Goal: Transaction & Acquisition: Purchase product/service

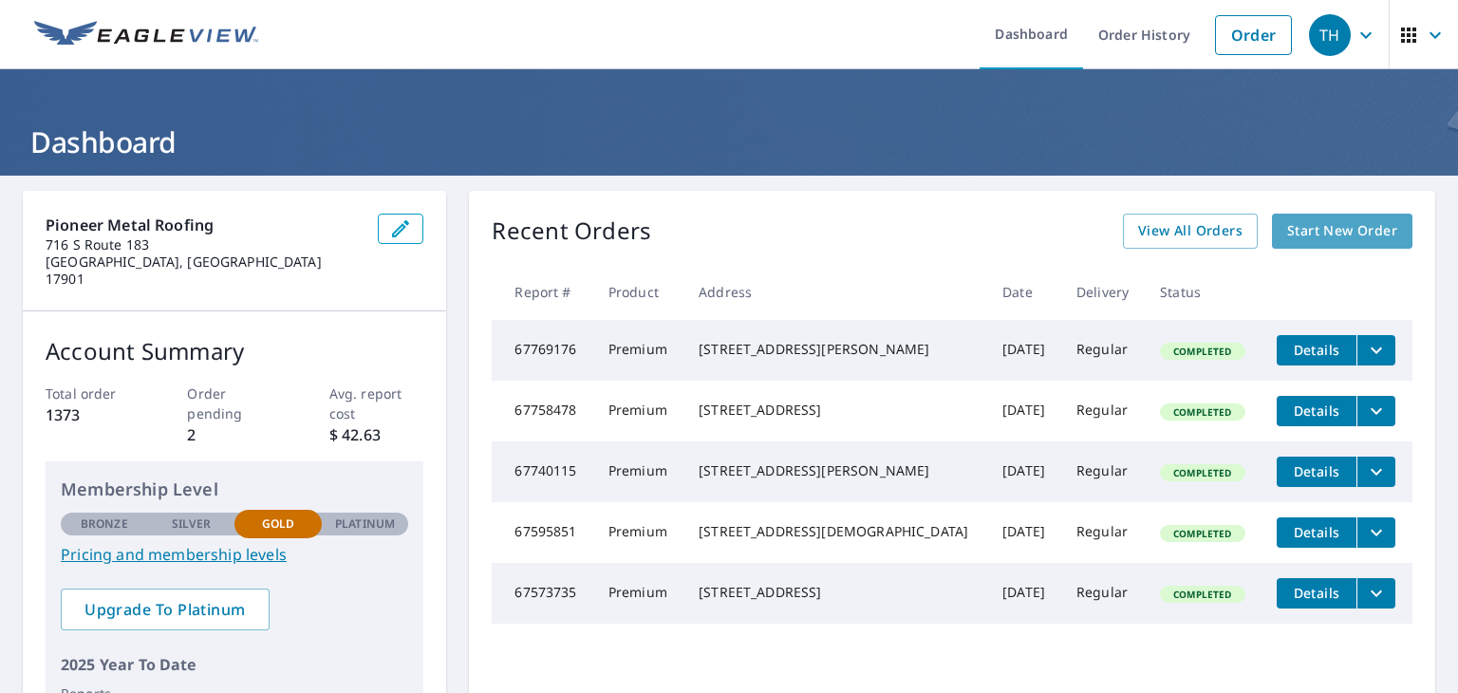
click at [1314, 244] on link "Start New Order" at bounding box center [1342, 231] width 140 height 35
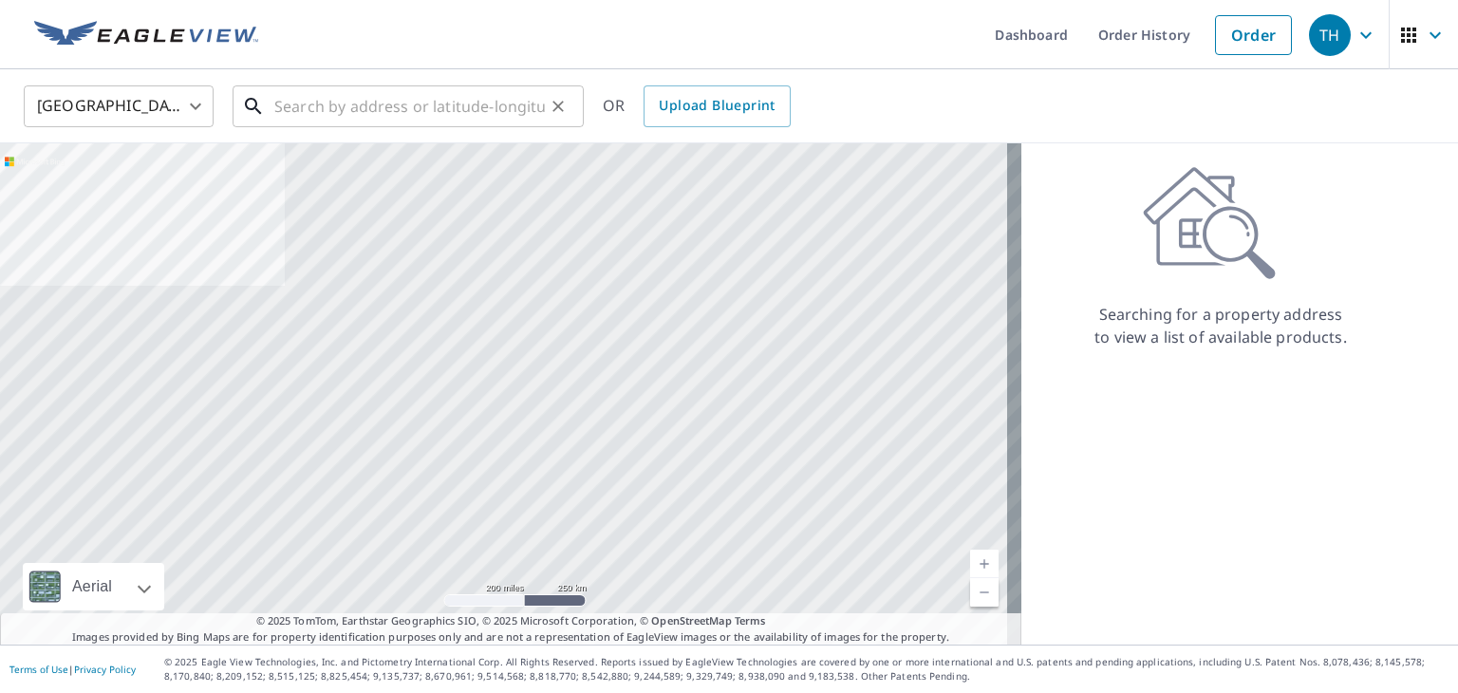
click at [473, 103] on input "text" at bounding box center [409, 106] width 271 height 53
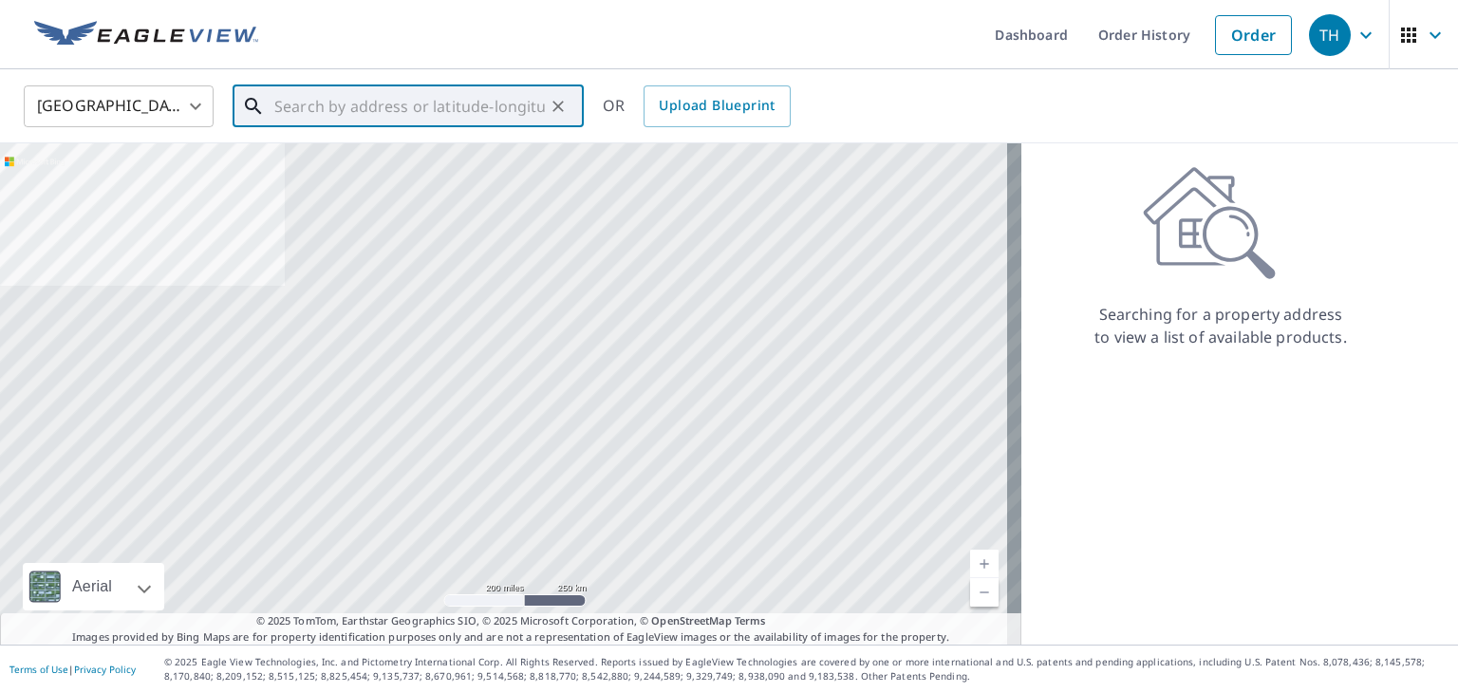
paste input "[STREET_ADDRESS]"
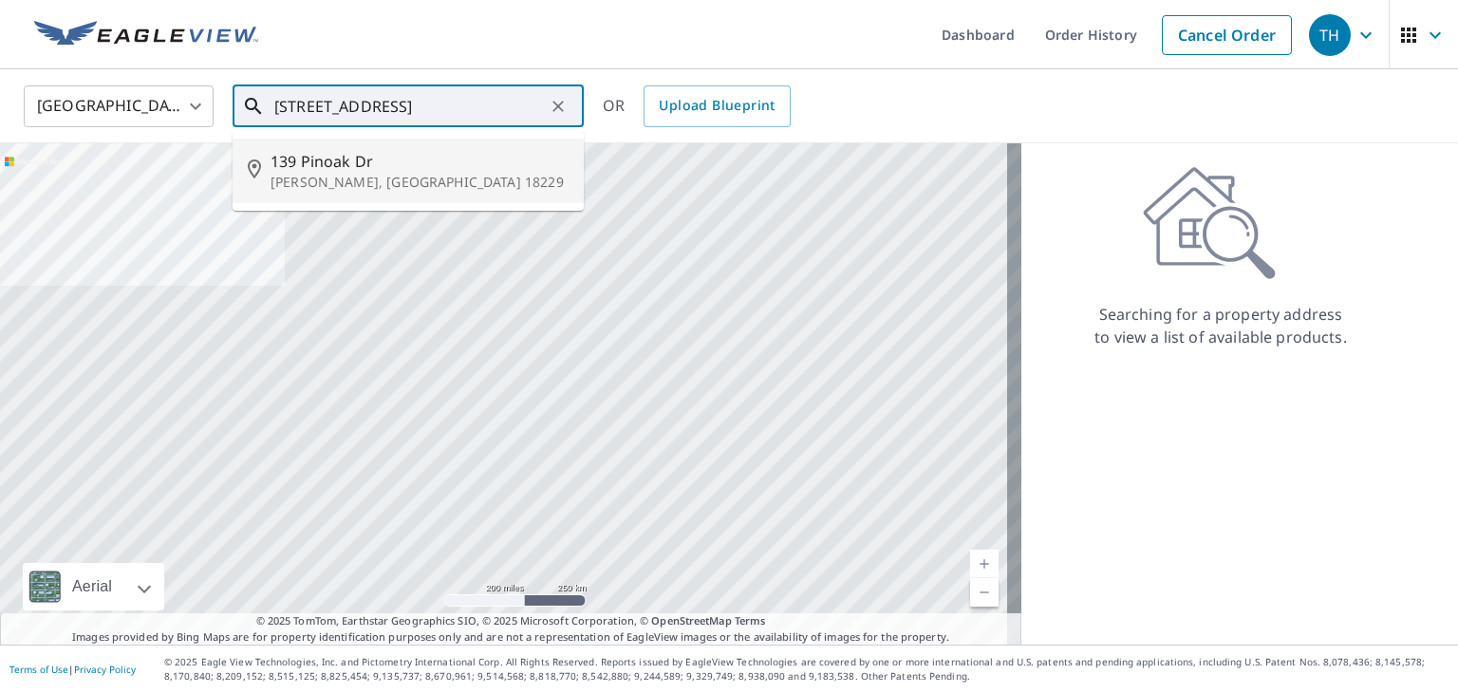
click at [417, 167] on span "139 Pinoak Dr" at bounding box center [420, 161] width 298 height 23
type input "[STREET_ADDRESS][PERSON_NAME]"
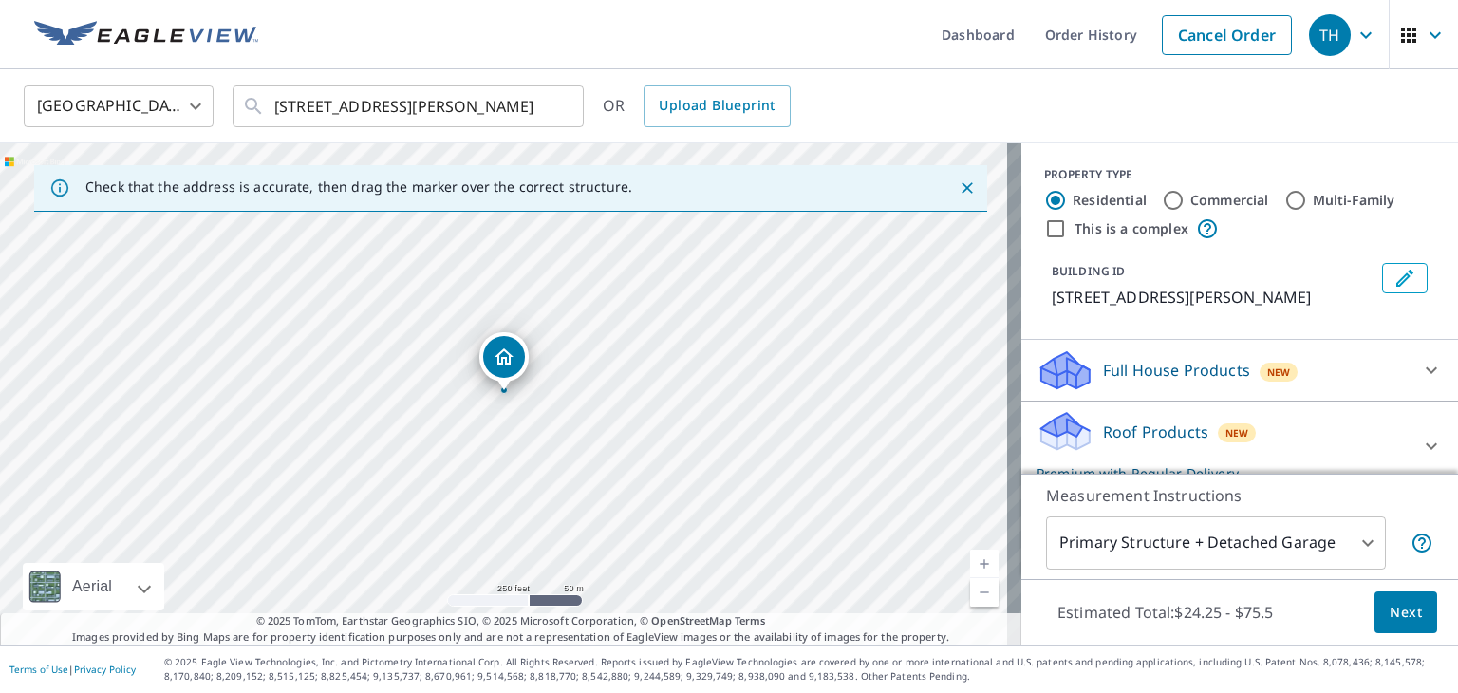
click at [1365, 548] on body "TH TH Dashboard Order History Cancel Order TH [GEOGRAPHIC_DATA] [GEOGRAPHIC_DAT…" at bounding box center [729, 346] width 1458 height 693
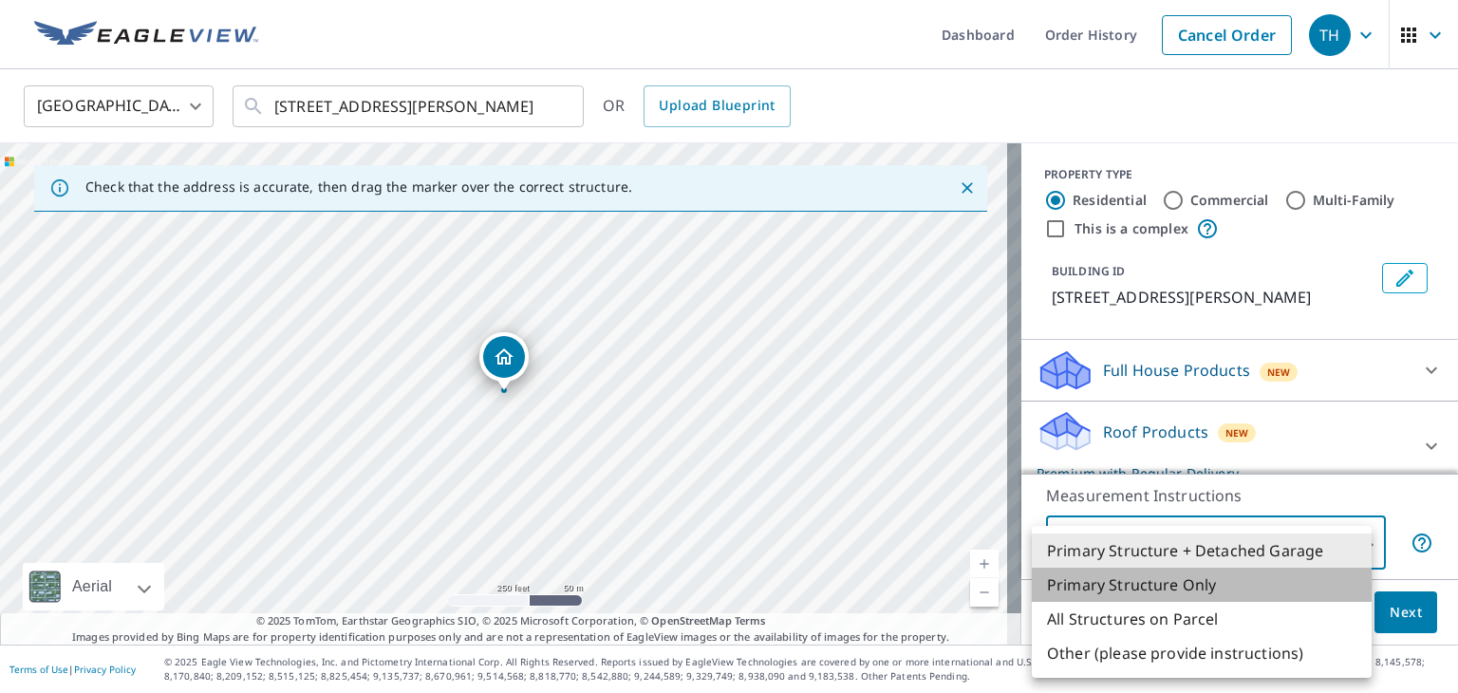
click at [1276, 581] on li "Primary Structure Only" at bounding box center [1202, 585] width 340 height 34
type input "2"
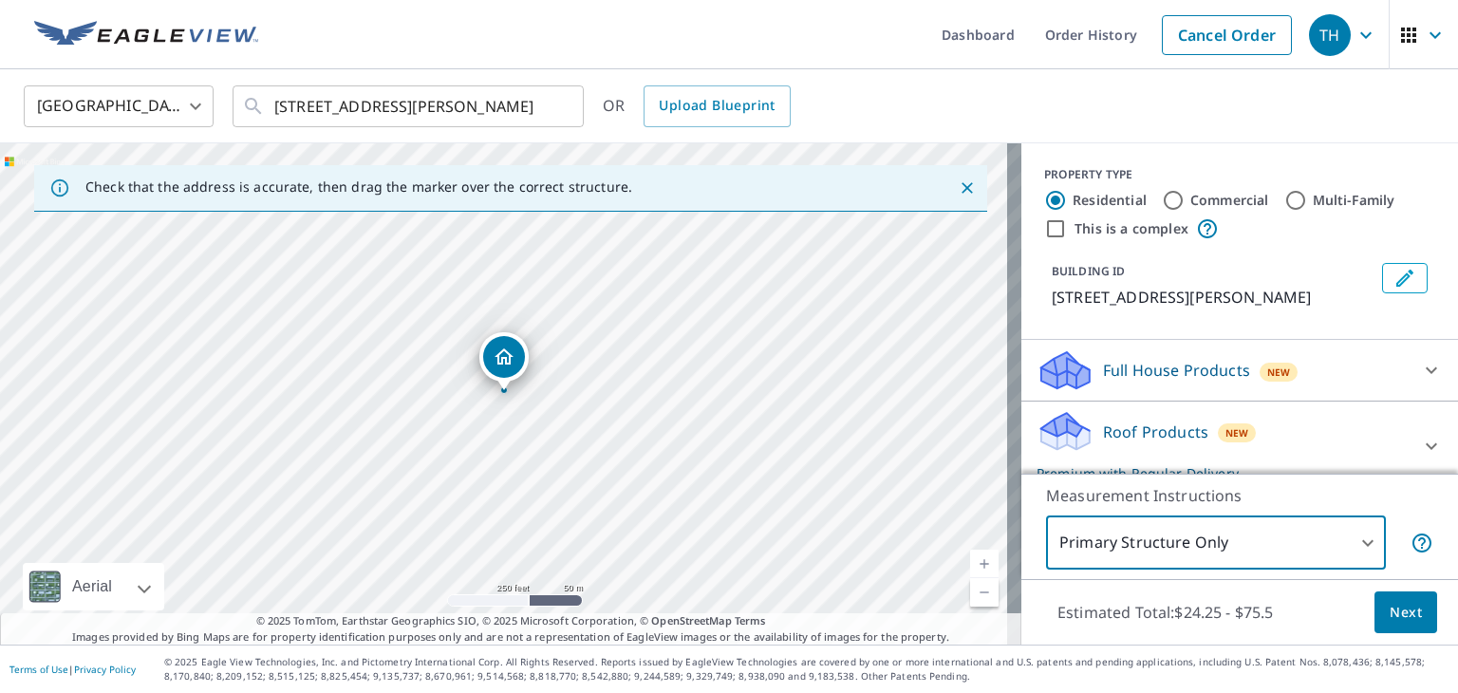
click at [1390, 619] on span "Next" at bounding box center [1406, 613] width 32 height 24
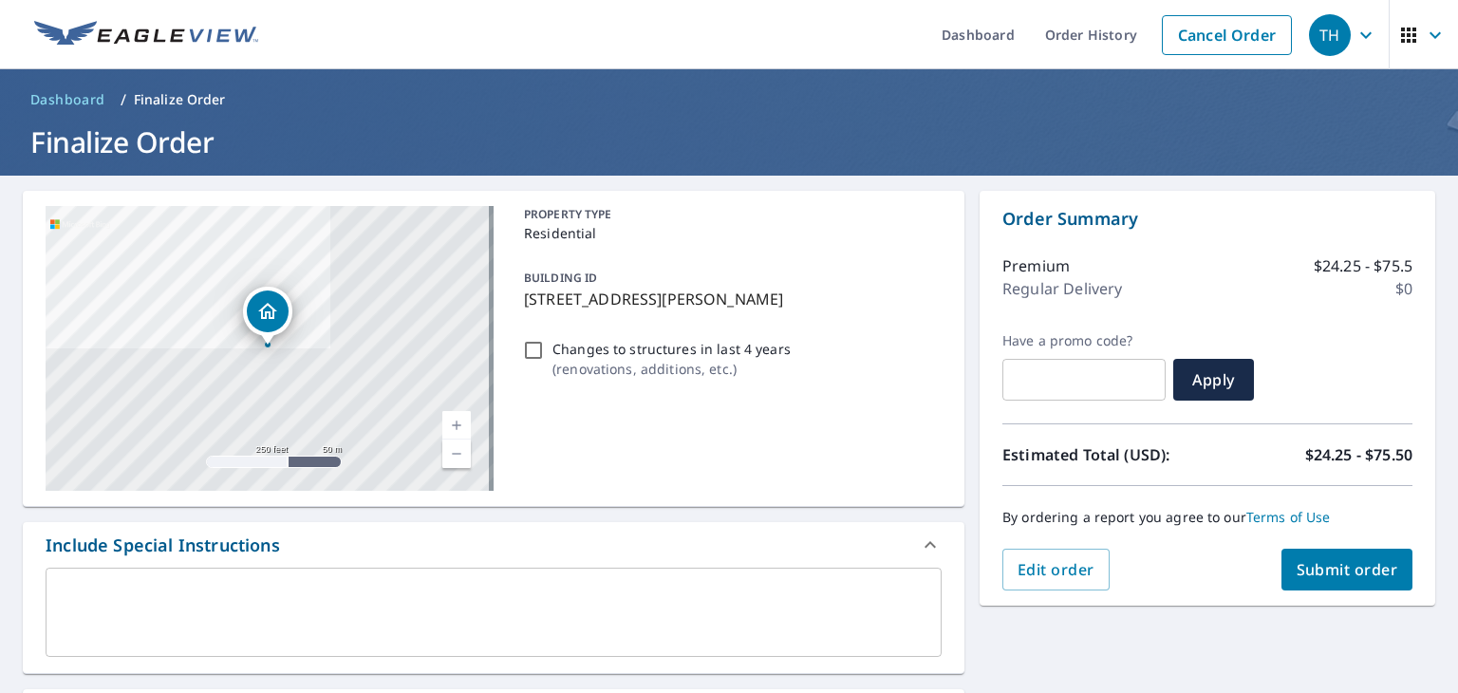
click at [866, 584] on div "x ​" at bounding box center [494, 612] width 896 height 89
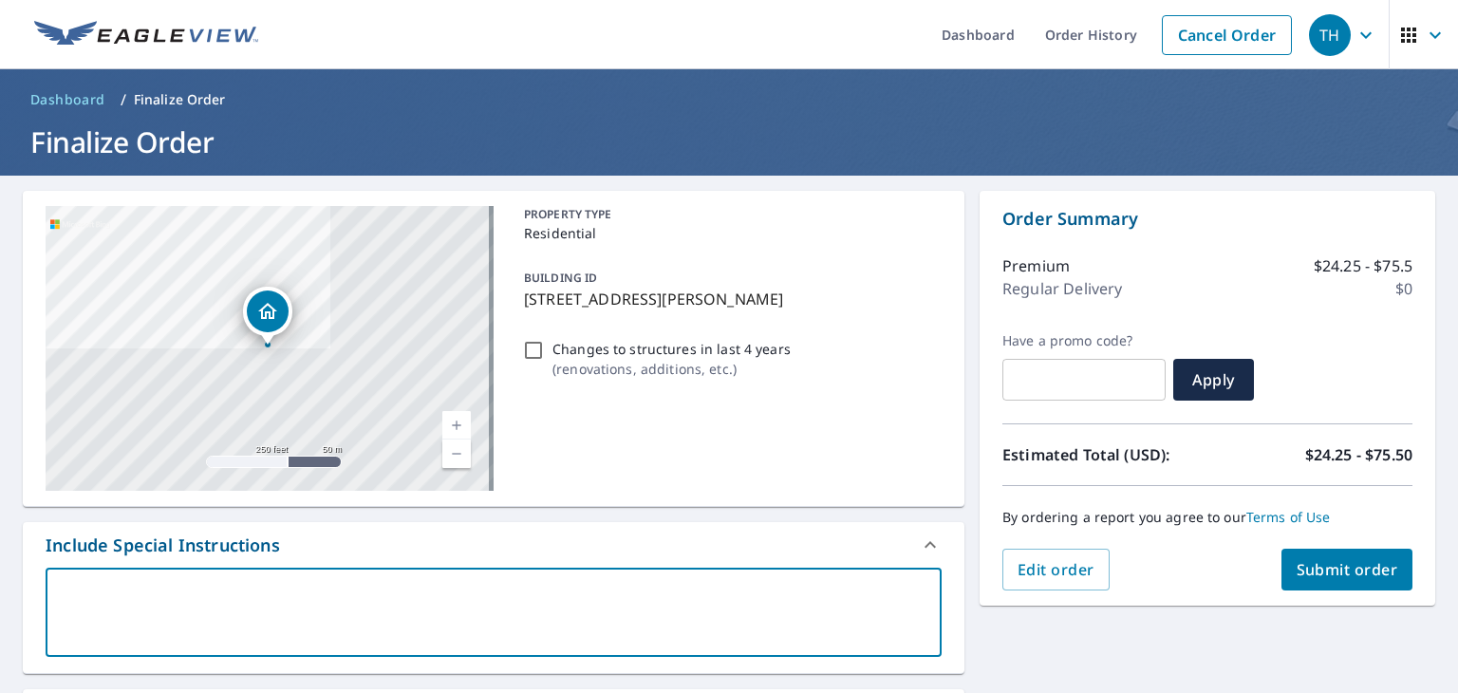
type textarea "J"
type textarea "x"
type textarea "[PERSON_NAME]"
type textarea "x"
type textarea "[PERSON_NAME]"
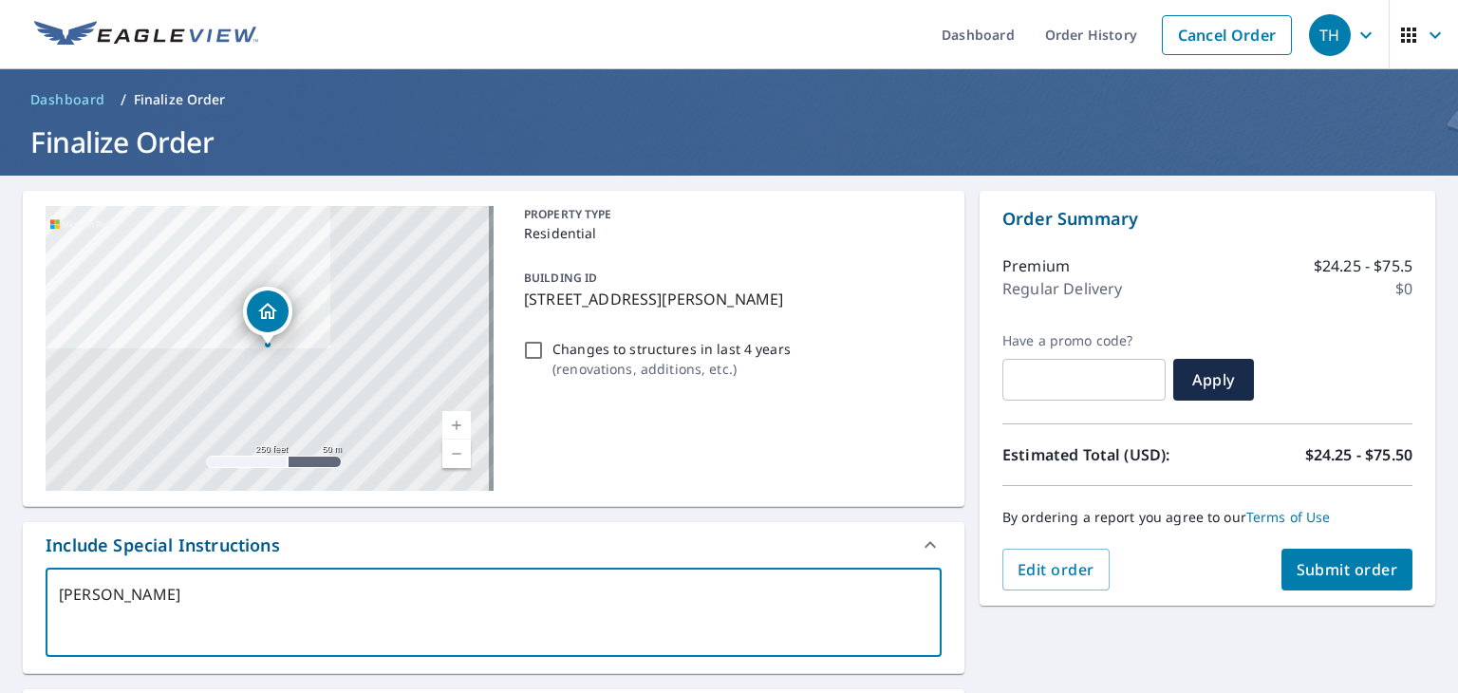
type textarea "x"
type textarea "JOne"
type textarea "x"
type textarea "[PERSON_NAME]"
type textarea "x"
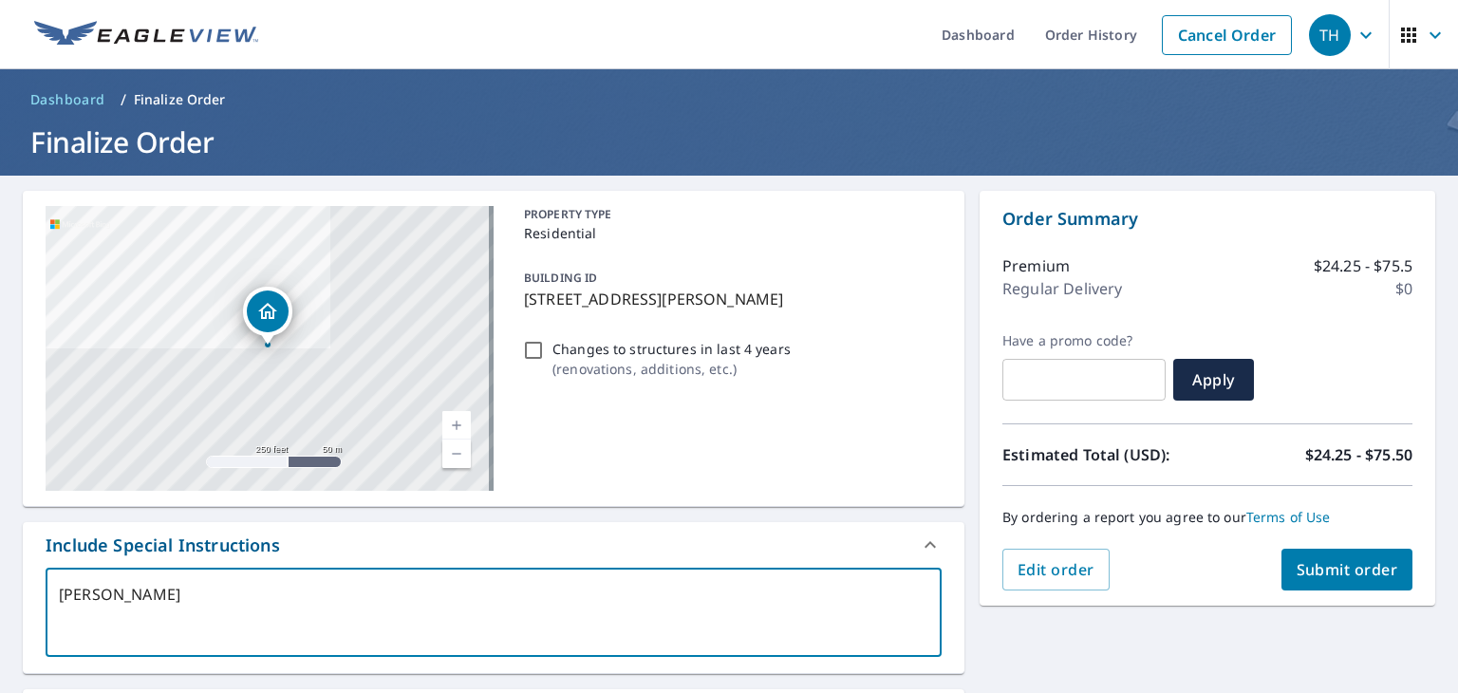
type textarea "[PERSON_NAME]"
type textarea "x"
type textarea "[PERSON_NAME] 4"
type textarea "x"
type textarea "[PERSON_NAME] 40"
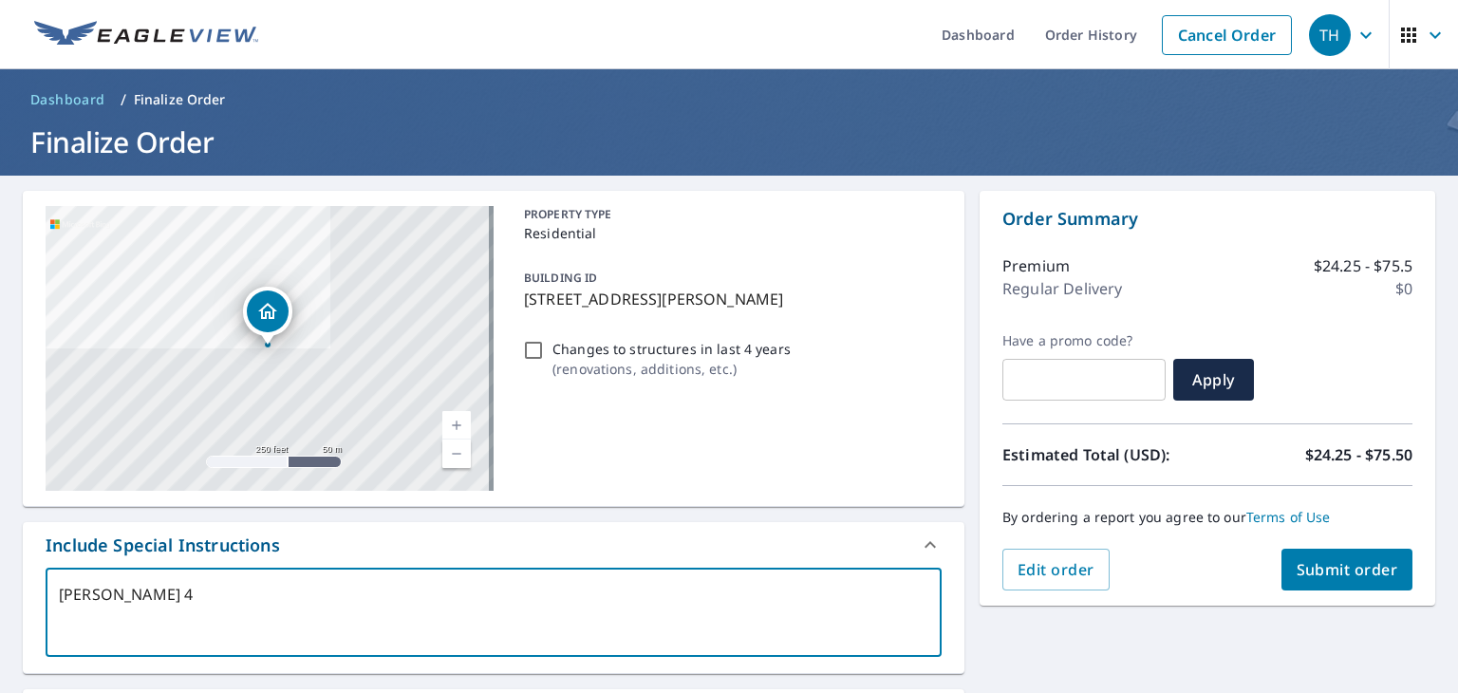
type textarea "x"
type textarea "[PERSON_NAME] 401"
type textarea "x"
type textarea "[PERSON_NAME] 4013"
type textarea "x"
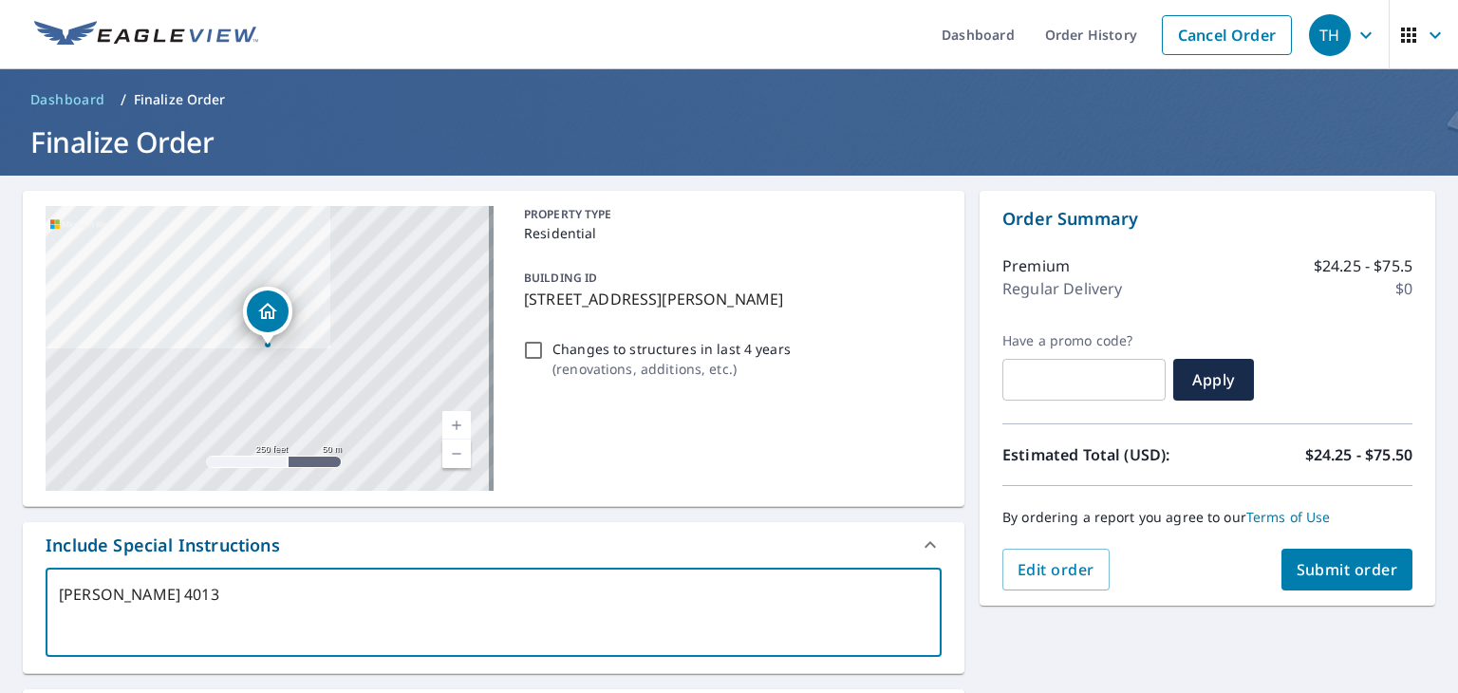
type textarea "[PERSON_NAME] 40131"
type textarea "x"
type textarea "[PERSON_NAME] 401316"
type textarea "x"
type textarea "[PERSON_NAME] 401316"
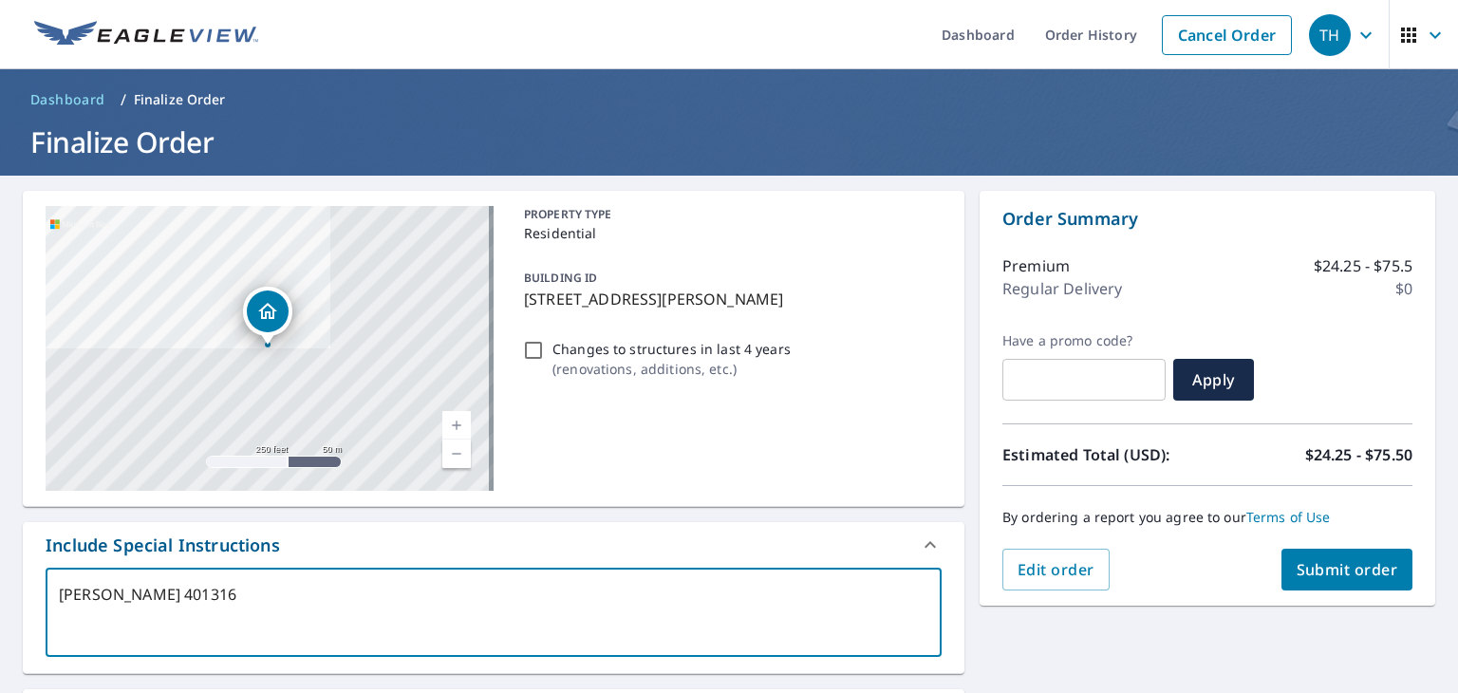
type textarea "x"
type textarea "[PERSON_NAME] 401316 -"
type textarea "x"
type textarea "[PERSON_NAME] 401316 -"
type textarea "x"
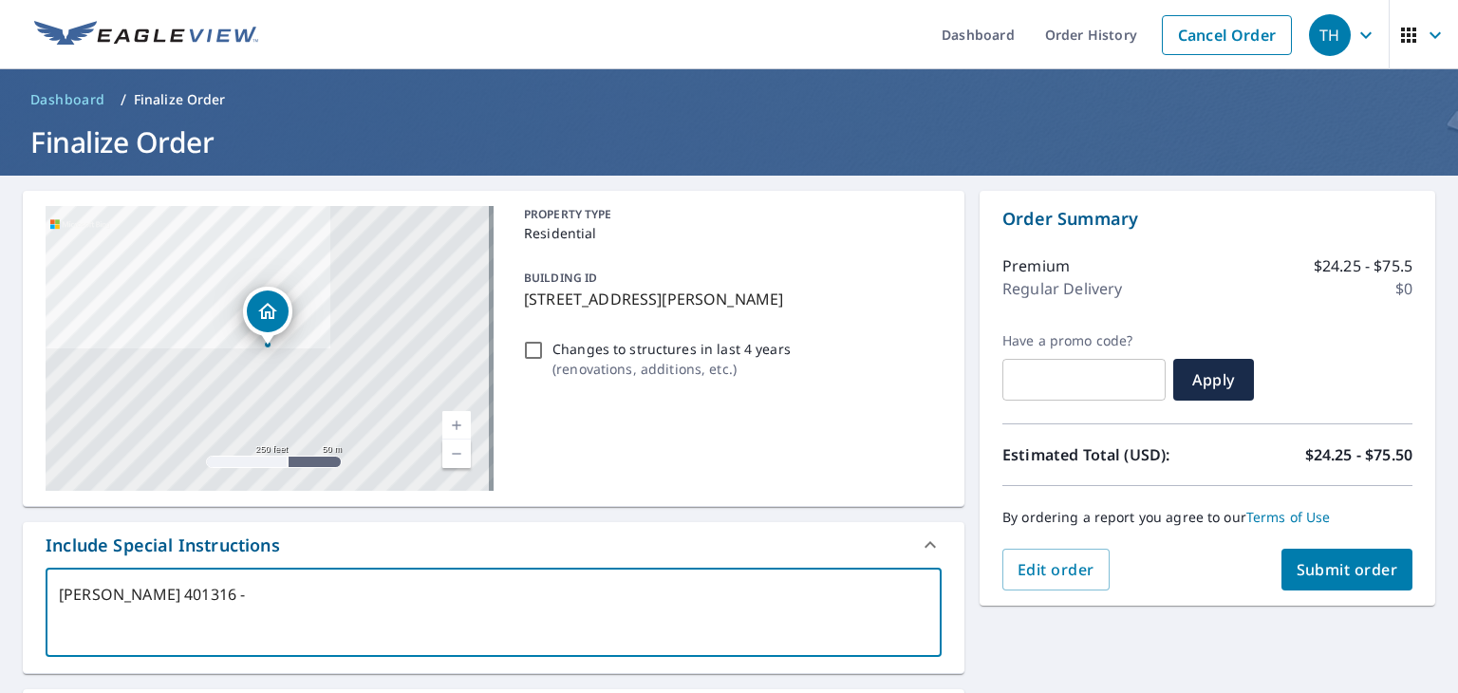
type textarea "[PERSON_NAME] 401316 - N"
type textarea "x"
type textarea "[PERSON_NAME] 401316 - NF"
type textarea "x"
click at [70, 596] on textarea "[PERSON_NAME] 401316 - NF" at bounding box center [493, 613] width 869 height 54
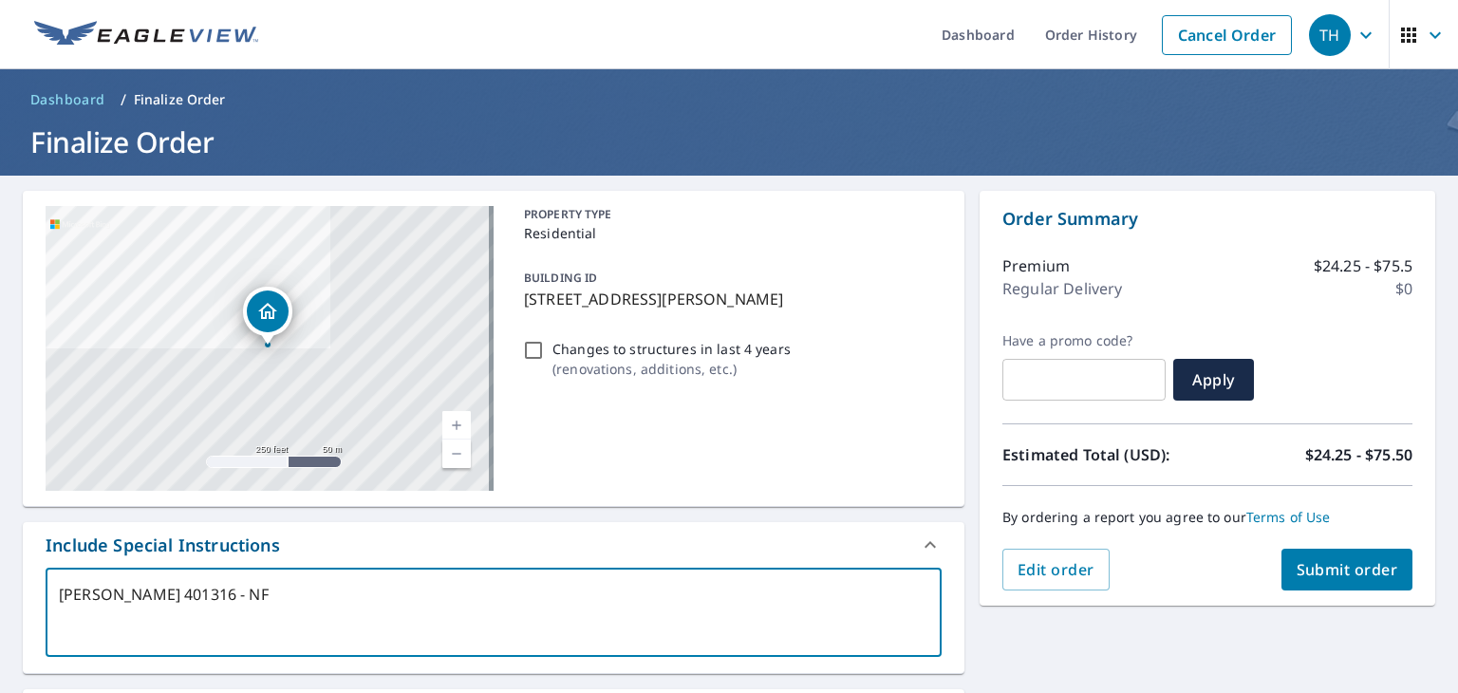
type textarea "Jnes 401316 - NF"
type textarea "x"
type textarea "[PERSON_NAME] 401316 - NF"
type textarea "x"
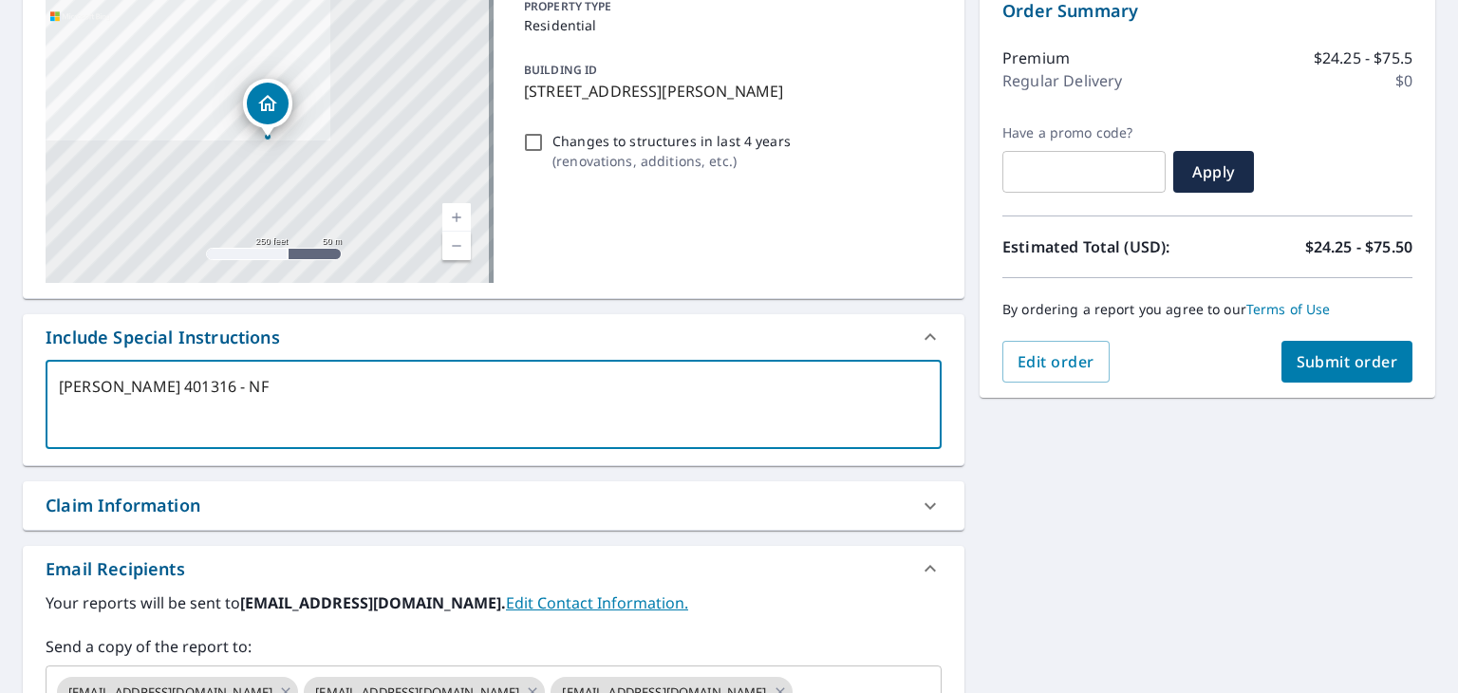
scroll to position [209, 0]
drag, startPoint x: 216, startPoint y: 379, endPoint x: 28, endPoint y: 388, distance: 189.1
click at [28, 388] on div "[PERSON_NAME] 401316 - NF x ​" at bounding box center [494, 411] width 942 height 105
type textarea "[PERSON_NAME] 401316 - NF"
click at [924, 501] on icon at bounding box center [929, 504] width 11 height 7
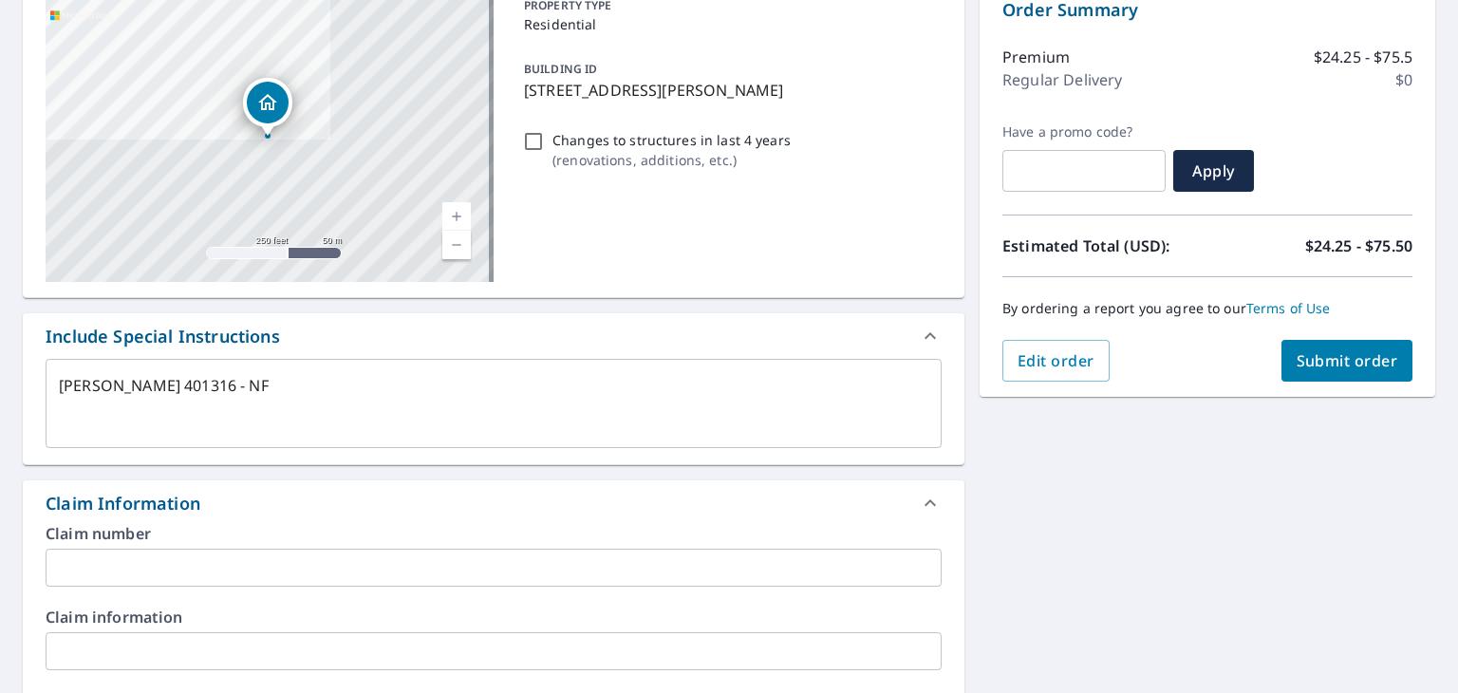
click at [737, 564] on input "text" at bounding box center [494, 568] width 896 height 38
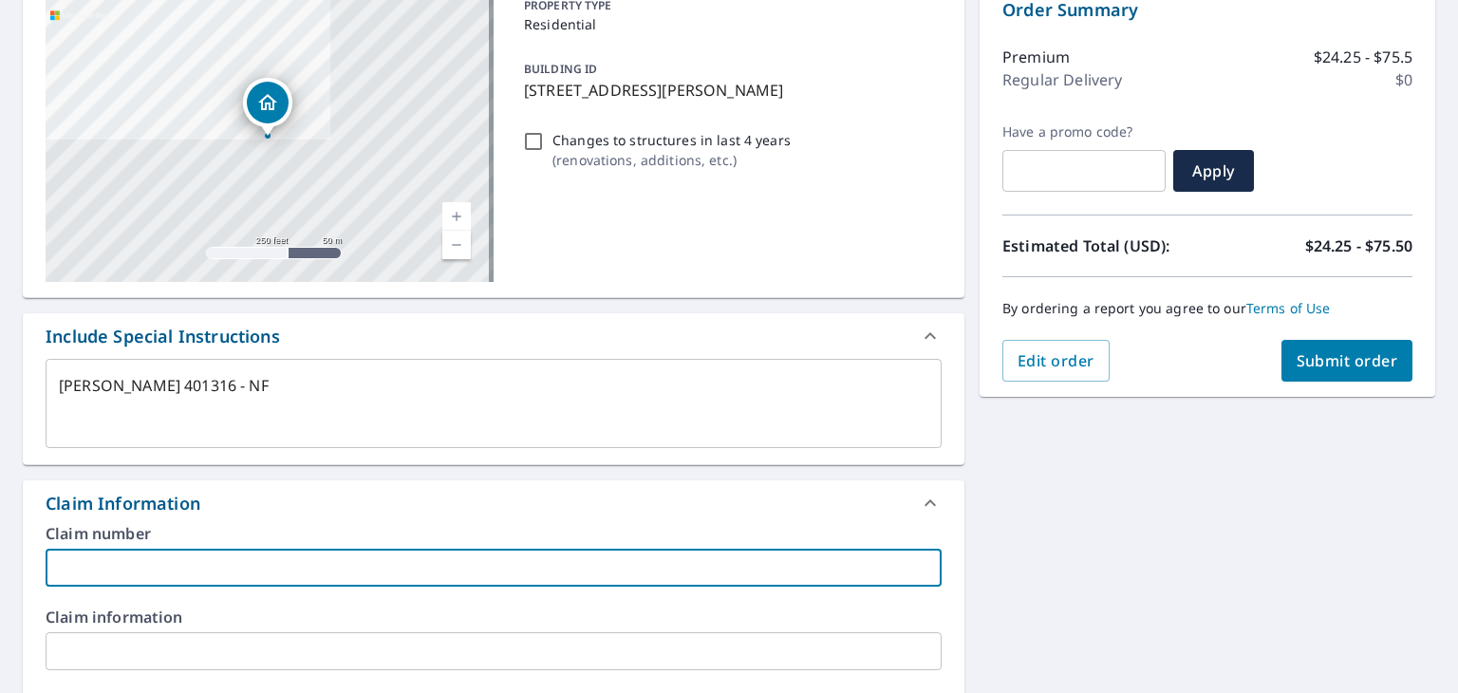
paste input "[PERSON_NAME] 401316 - NF"
type textarea "x"
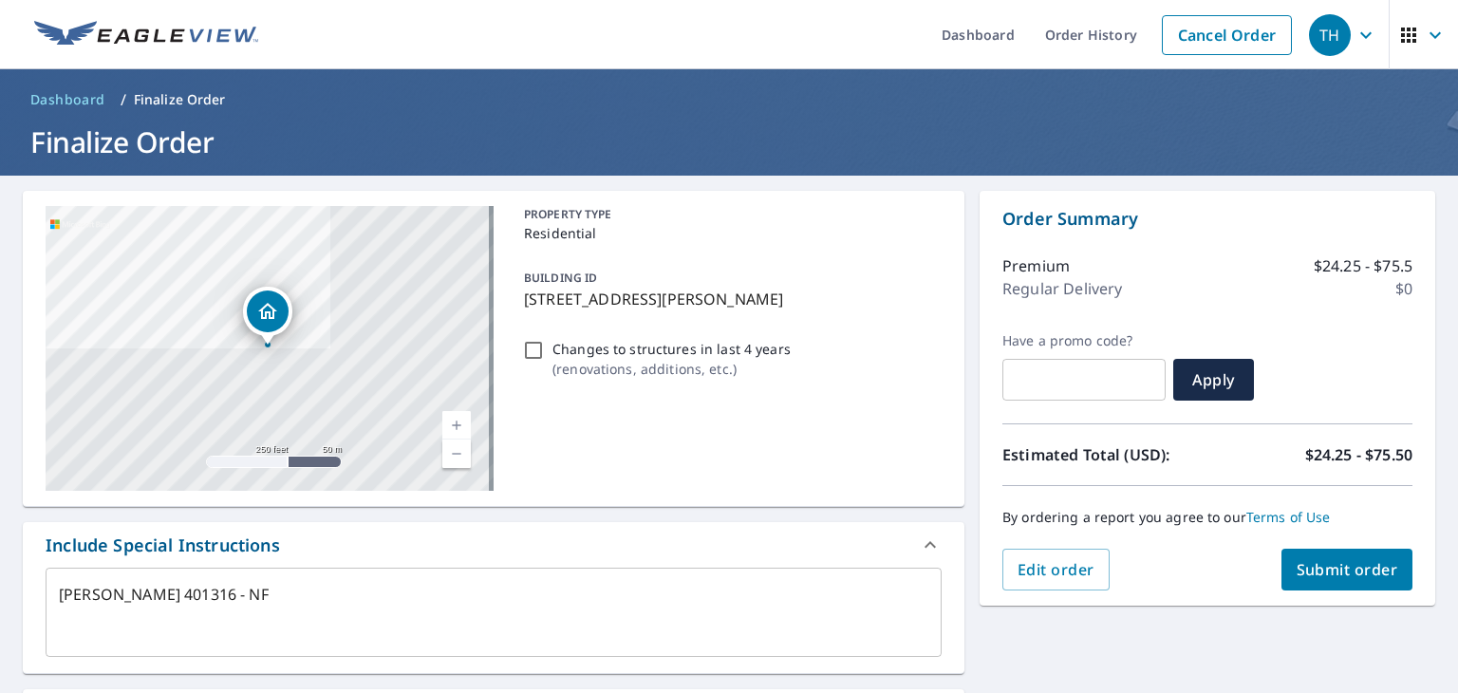
scroll to position [66, 0]
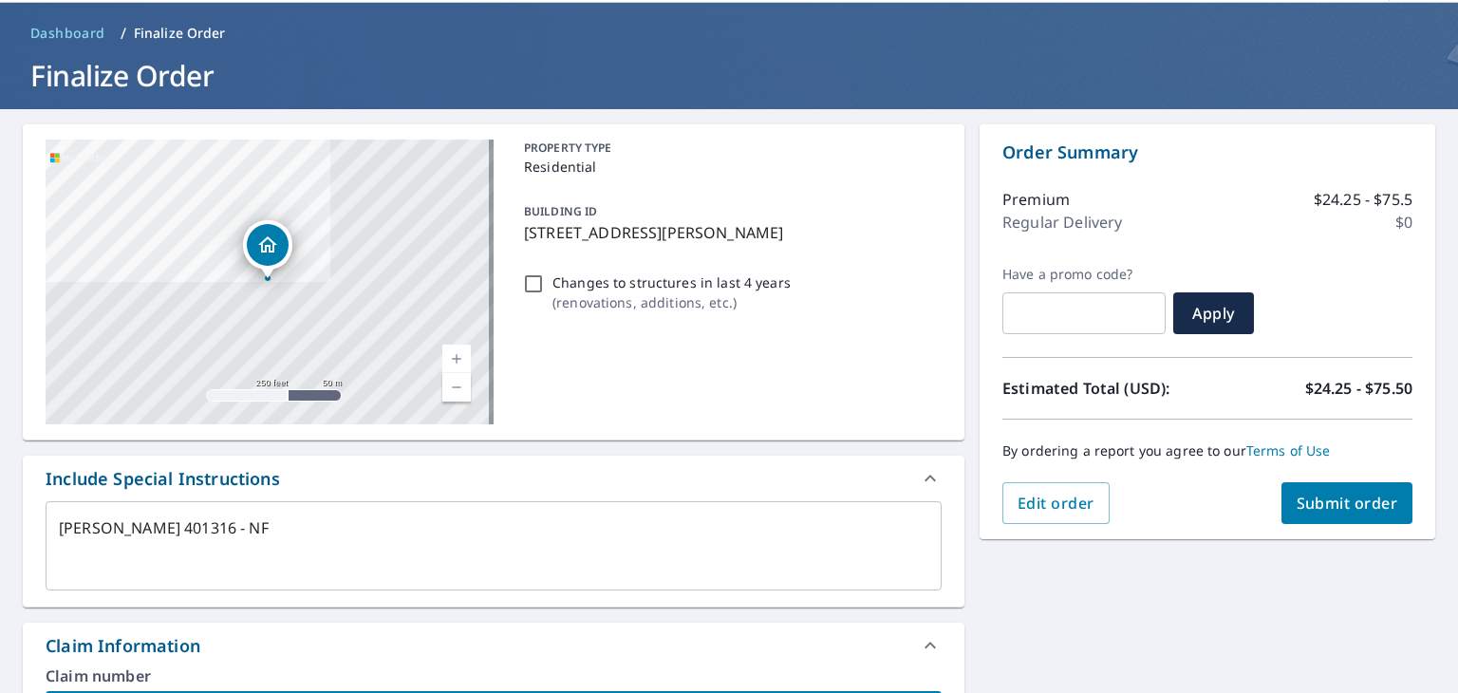
type input "[PERSON_NAME] 401316 - NF"
click at [1310, 502] on span "Submit order" at bounding box center [1348, 503] width 102 height 21
type textarea "x"
